Goal: Ask a question

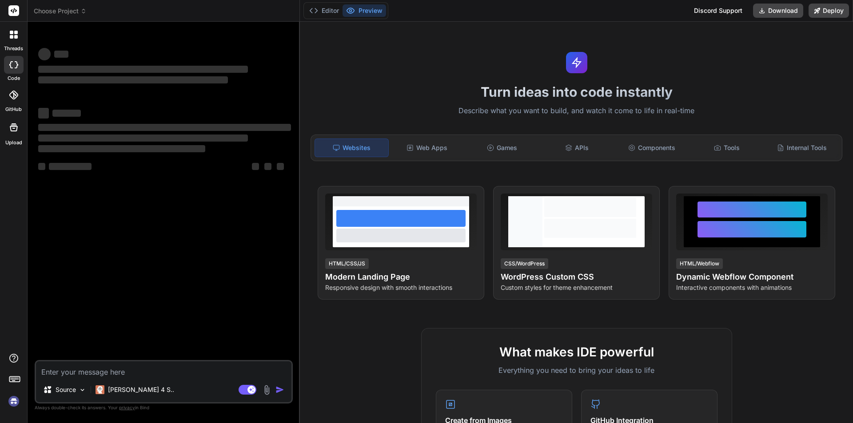
click at [76, 372] on textarea at bounding box center [163, 369] width 255 height 16
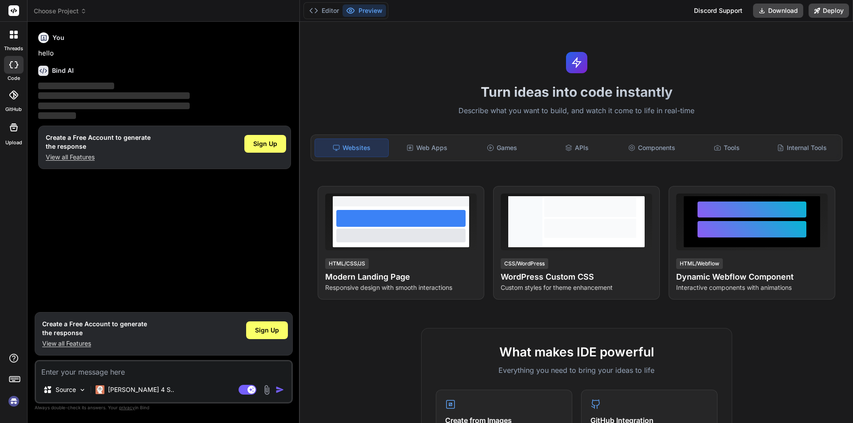
type textarea "x"
click at [165, 256] on div "You hello Bind AI ‌ ‌ ‌ ‌ Create a Free Account to generate the response View a…" at bounding box center [164, 168] width 256 height 279
click at [64, 372] on textarea at bounding box center [163, 369] width 255 height 16
type textarea "h"
type textarea "x"
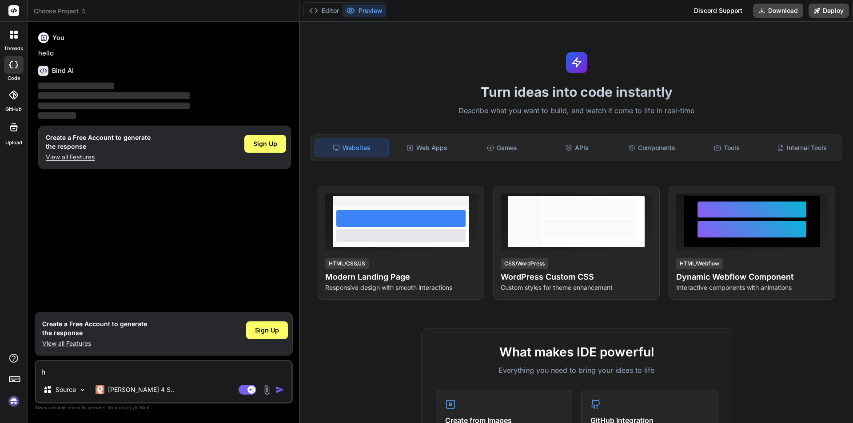
type textarea "hi"
type textarea "x"
type textarea "hii"
type textarea "x"
type textarea "hii"
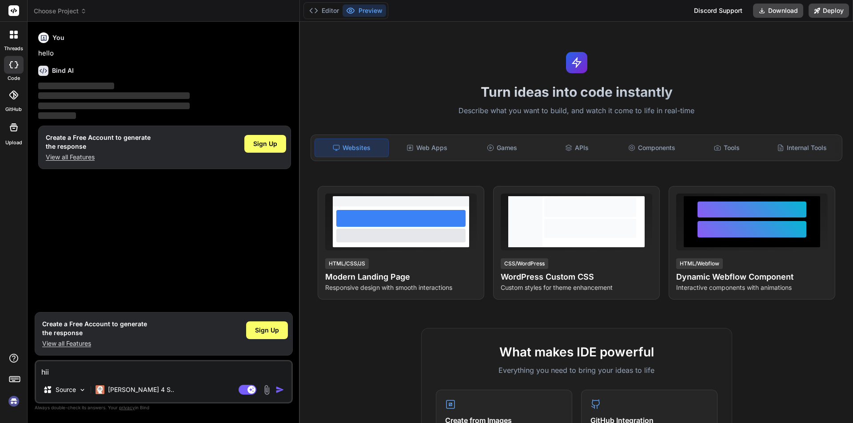
type textarea "x"
type textarea "hii"
click at [132, 224] on div "You hello Bind AI ‌ ‌ ‌ ‌ Create a Free Account to generate the response View a…" at bounding box center [164, 168] width 256 height 279
click at [263, 139] on div "Sign Up" at bounding box center [265, 144] width 42 height 18
click at [253, 231] on div "You hello Bind AI ‌ ‌ ‌ ‌ Create a Free Account to generate the response View a…" at bounding box center [164, 168] width 256 height 279
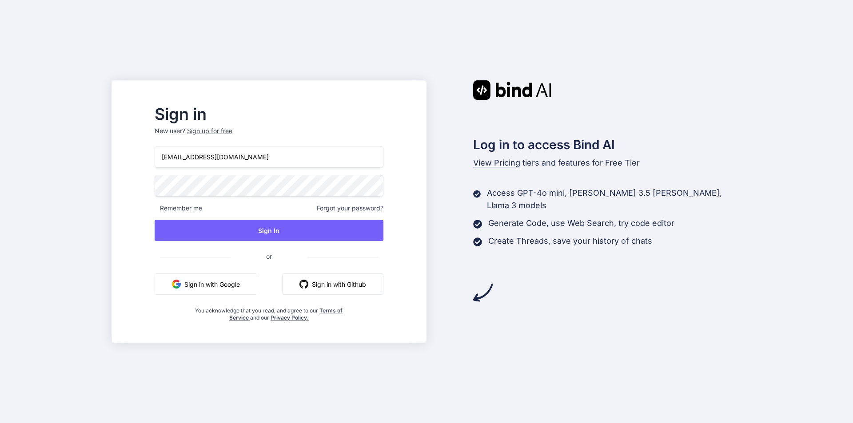
type input "[EMAIL_ADDRESS][DOMAIN_NAME]"
